Goal: Transaction & Acquisition: Register for event/course

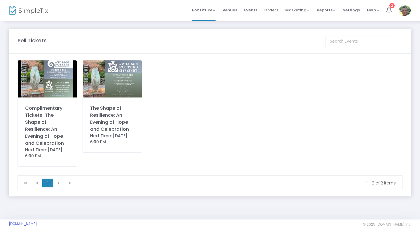
click at [52, 128] on div "Complimentary Tickets-The Shape of Resilience: An Evening of Hope and Celebrati…" at bounding box center [47, 126] width 44 height 42
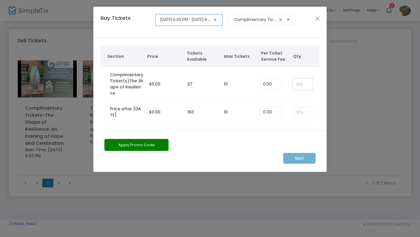
click at [303, 82] on input at bounding box center [302, 84] width 19 height 11
type input "2"
click at [295, 158] on m-button "Next" at bounding box center [299, 158] width 32 height 11
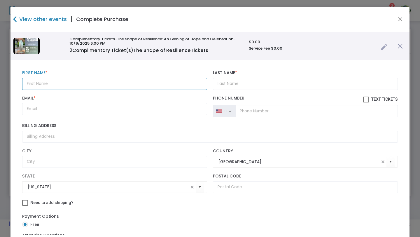
click at [125, 84] on input "text" at bounding box center [114, 84] width 185 height 12
type input "[PERSON_NAME]"
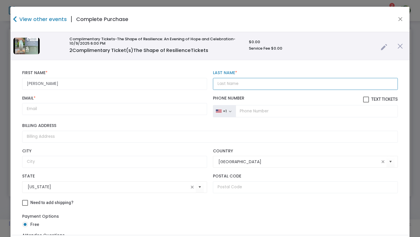
click at [247, 82] on input "Last Name *" at bounding box center [305, 84] width 185 height 12
type input "[PERSON_NAME]"
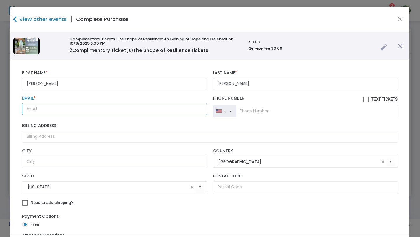
click at [72, 112] on input "Email *" at bounding box center [114, 109] width 185 height 12
paste input "[PERSON_NAME][EMAIL_ADDRESS][DOMAIN_NAME]"
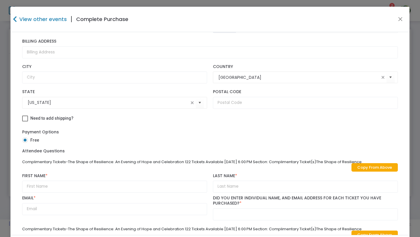
scroll to position [87, 0]
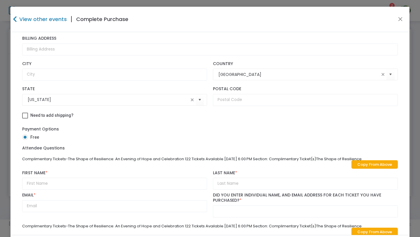
type input "[PERSON_NAME][EMAIL_ADDRESS][DOMAIN_NAME]"
click at [367, 166] on link "Copy From Above" at bounding box center [375, 164] width 46 height 8
type input "[PERSON_NAME]"
type input "[PERSON_NAME][EMAIL_ADDRESS][DOMAIN_NAME]"
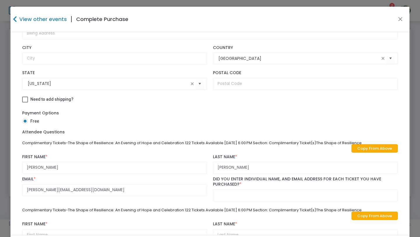
scroll to position [107, 0]
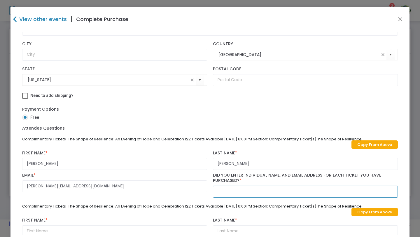
click at [238, 193] on input "text" at bounding box center [305, 192] width 185 height 12
type input "yes"
click at [352, 213] on link "Copy From Above" at bounding box center [375, 212] width 46 height 8
type input "[PERSON_NAME]"
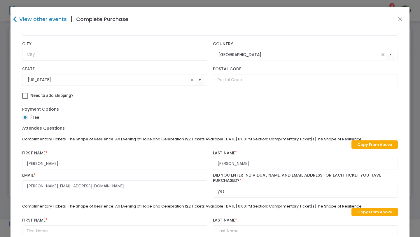
type input "[PERSON_NAME][EMAIL_ADDRESS][DOMAIN_NAME]"
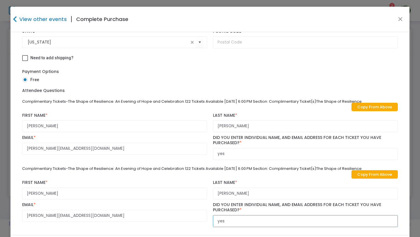
scroll to position [0, 0]
drag, startPoint x: 223, startPoint y: 224, endPoint x: 199, endPoint y: 221, distance: 23.8
click at [199, 221] on div "Complimentary Tickets-The Shape of Resilience: An Evening of Hope and Celebrati…" at bounding box center [210, 163] width 382 height 135
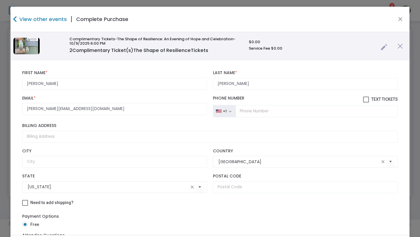
type input "no"
click at [242, 83] on input "[PERSON_NAME]" at bounding box center [305, 84] width 185 height 12
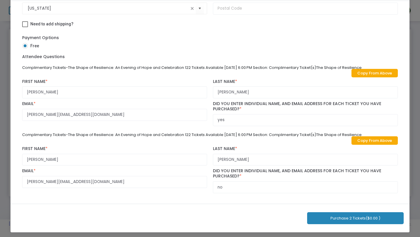
scroll to position [33, 0]
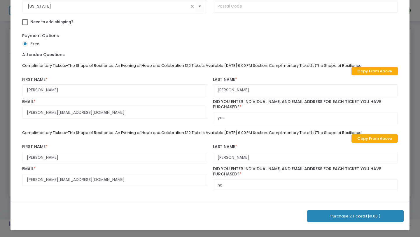
type input "[PERSON_NAME]"
click at [346, 216] on button "Purchase 2 Tickets ($0.00 )" at bounding box center [355, 216] width 97 height 12
